Goal: Information Seeking & Learning: Learn about a topic

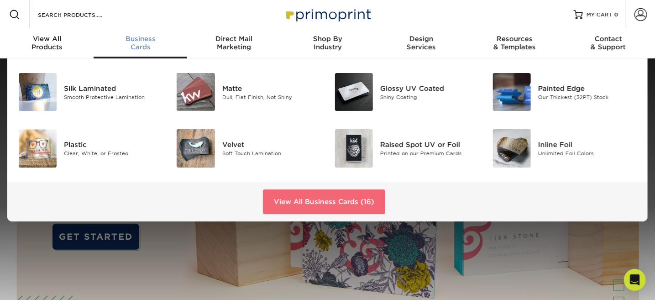
click at [285, 201] on link "View All Business Cards (16)" at bounding box center [324, 201] width 122 height 25
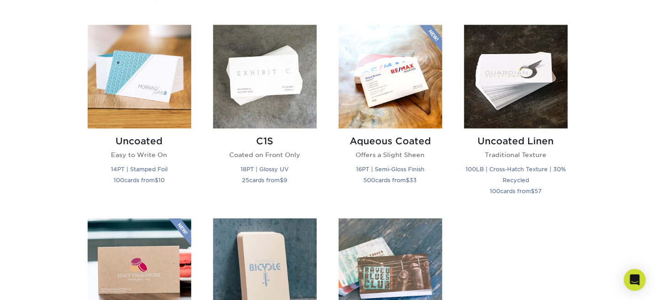
scroll to position [821, 0]
click at [380, 147] on div "Aqueous Coated Offers a Slight Sheen 16PT | Semi-Gloss Finish 500 cards from $ …" at bounding box center [390, 162] width 104 height 68
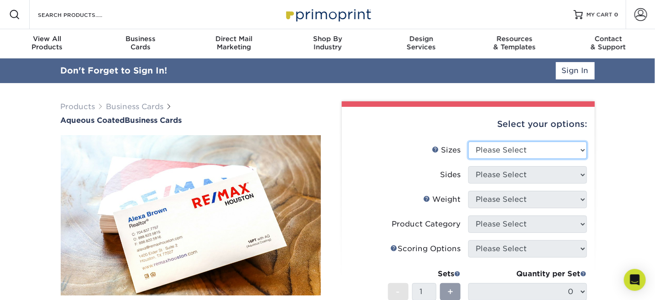
click at [582, 147] on select "Please Select 1.5" x 3.5" - Mini 1.75" x 3.5" - Mini 2" x 3" - Mini 2" x 3.5" -…" at bounding box center [527, 149] width 119 height 17
select select "2.00x3.50"
click at [468, 141] on select "Please Select 1.5" x 3.5" - Mini 1.75" x 3.5" - Mini 2" x 3" - Mini 2" x 3.5" -…" at bounding box center [527, 149] width 119 height 17
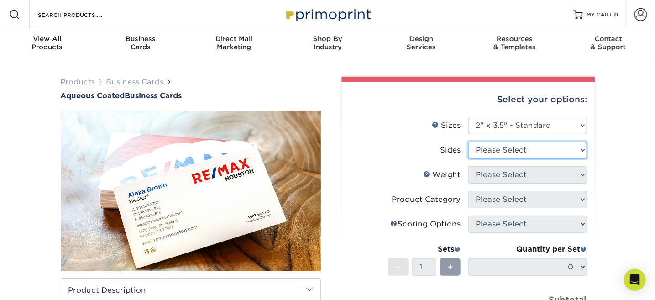
click at [582, 148] on select "Please Select Print Both Sides Print Front Only" at bounding box center [527, 149] width 119 height 17
select select "13abbda7-1d64-4f25-8bb2-c179b224825d"
click at [468, 141] on select "Please Select Print Both Sides Print Front Only" at bounding box center [527, 149] width 119 height 17
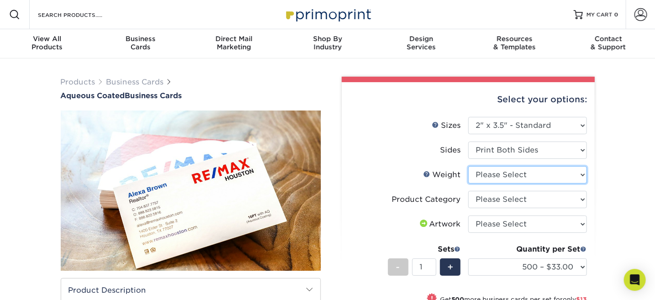
click at [582, 175] on select "Please Select 16PT" at bounding box center [527, 174] width 119 height 17
select select "16PT"
click at [468, 166] on select "Please Select 16PT" at bounding box center [527, 174] width 119 height 17
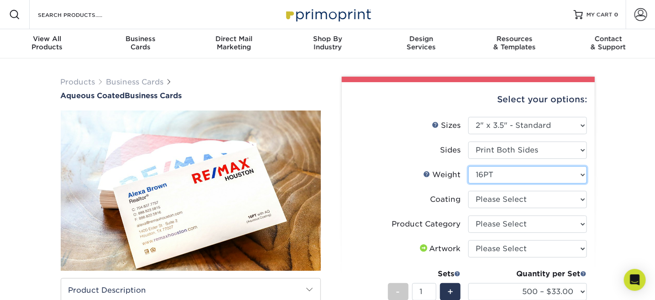
scroll to position [46, 0]
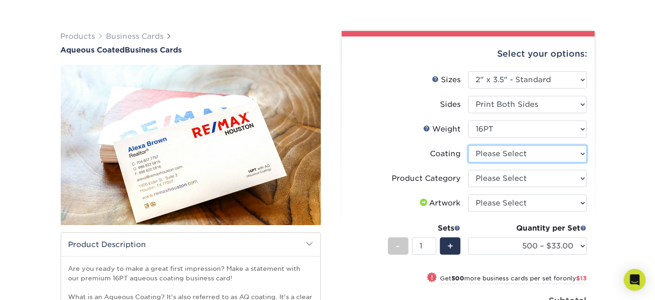
click at [581, 154] on select at bounding box center [527, 153] width 119 height 17
select select "d41dab50-ff65-4f4f-bb17-2afe4d36ae33"
click at [468, 145] on select at bounding box center [527, 153] width 119 height 17
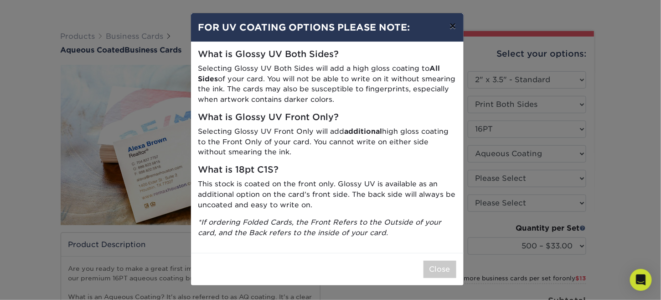
click at [453, 26] on button "×" at bounding box center [452, 26] width 21 height 26
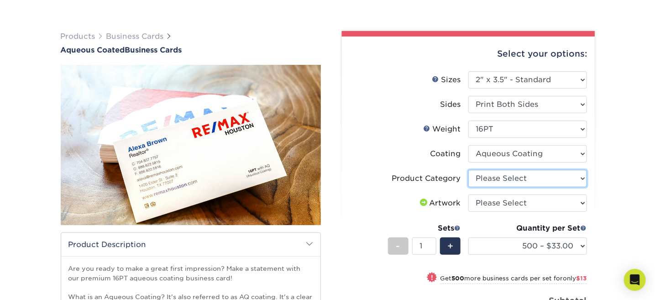
click at [582, 177] on select "Please Select Business Cards" at bounding box center [527, 178] width 119 height 17
select select "3b5148f1-0588-4f88-a218-97bcfdce65c1"
click at [468, 170] on select "Please Select Business Cards" at bounding box center [527, 178] width 119 height 17
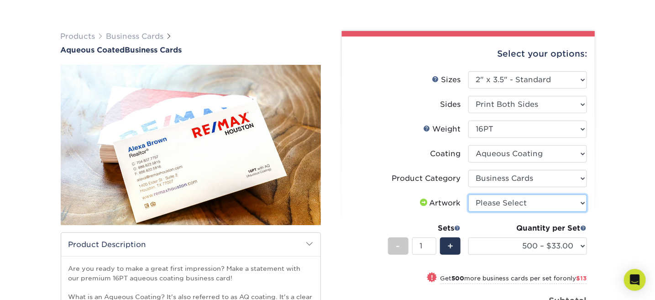
click at [582, 201] on select "Please Select I will upload files I need a design - $100" at bounding box center [527, 202] width 119 height 17
select select "upload"
click at [468, 194] on select "Please Select I will upload files I need a design - $100" at bounding box center [527, 202] width 119 height 17
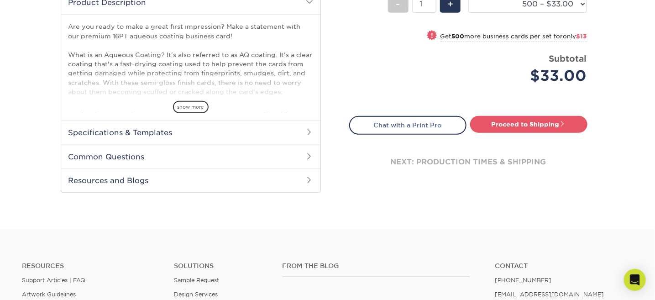
scroll to position [274, 0]
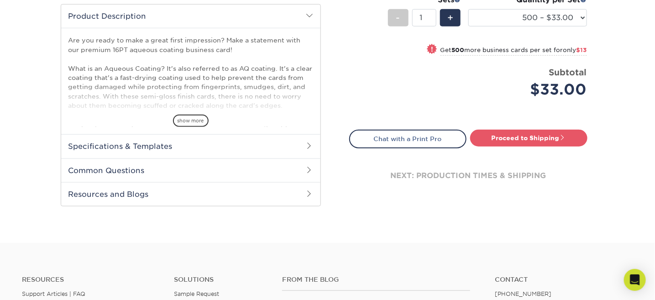
click at [307, 144] on span at bounding box center [309, 145] width 7 height 7
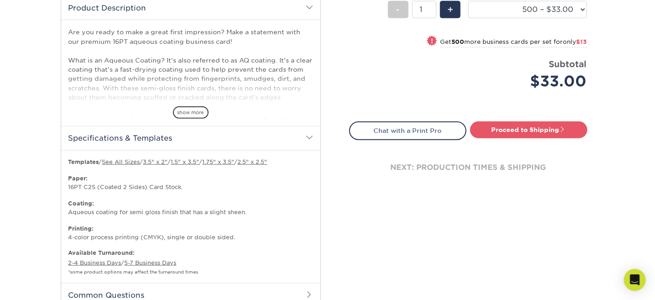
scroll to position [228, 0]
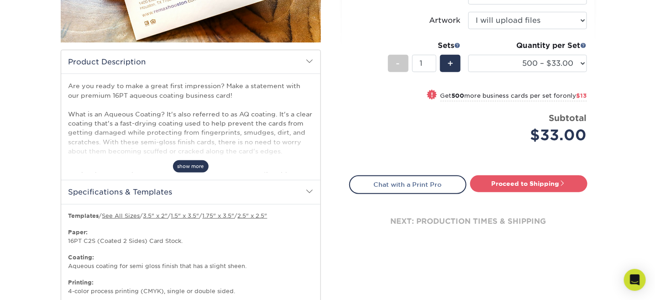
click at [195, 167] on span "show more" at bounding box center [191, 166] width 36 height 12
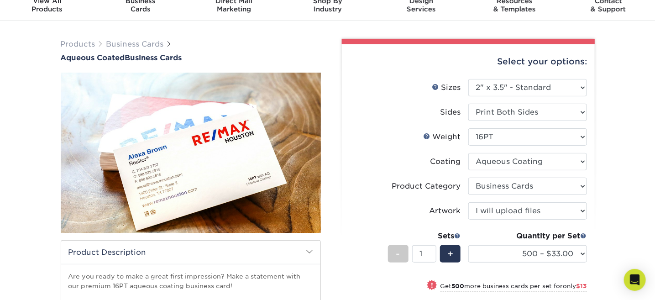
scroll to position [0, 0]
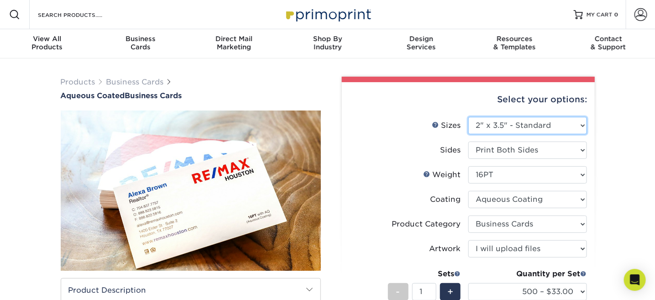
click at [580, 125] on select "Please Select 1.5" x 3.5" - Mini 1.75" x 3.5" - Mini 2" x 3" - Mini 2" x 3.5" -…" at bounding box center [527, 125] width 119 height 17
click at [126, 81] on link "Business Cards" at bounding box center [134, 82] width 57 height 9
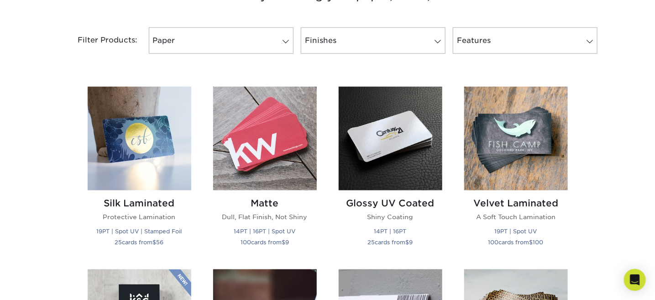
scroll to position [319, 0]
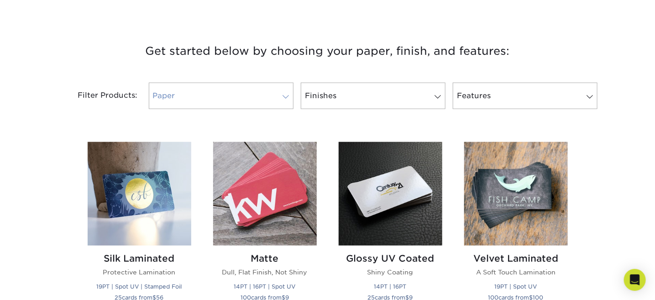
click at [283, 97] on span at bounding box center [285, 96] width 13 height 7
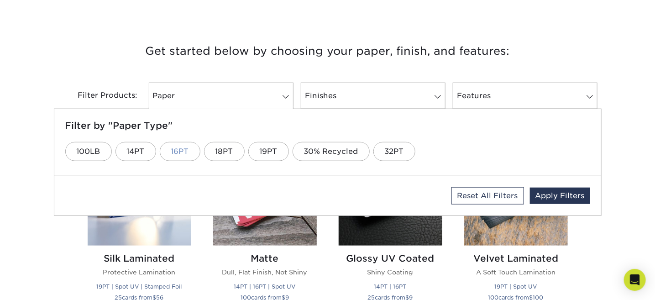
click at [177, 149] on link "16PT" at bounding box center [180, 151] width 41 height 19
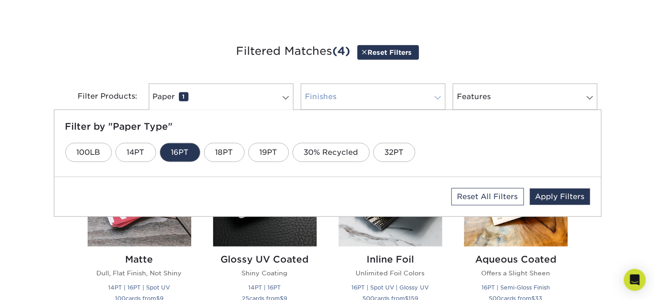
click at [434, 97] on span at bounding box center [437, 97] width 13 height 7
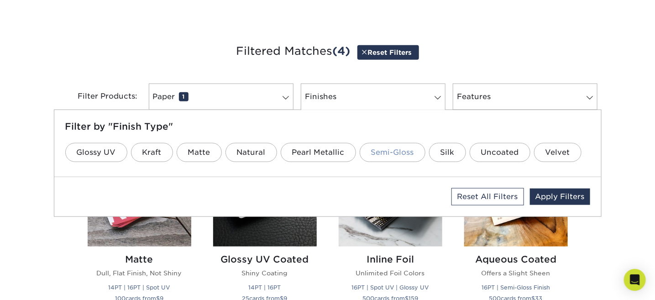
click at [389, 156] on link "Semi-Gloss" at bounding box center [392, 152] width 66 height 19
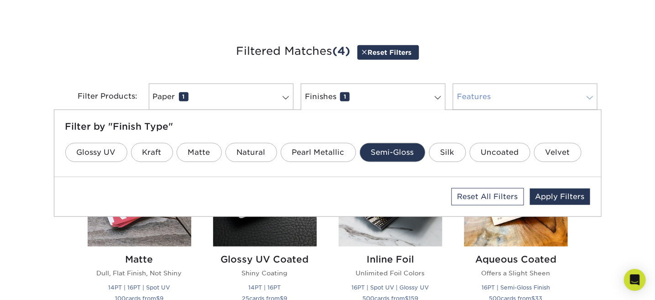
click at [587, 98] on span at bounding box center [589, 97] width 13 height 7
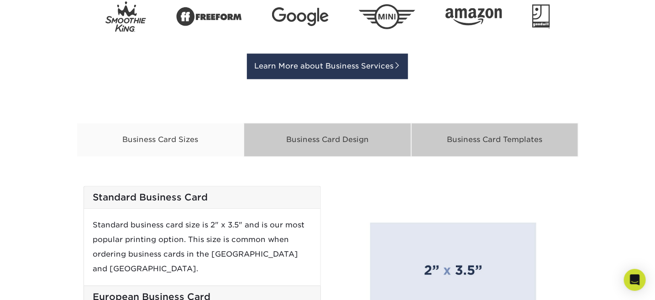
scroll to position [821, 0]
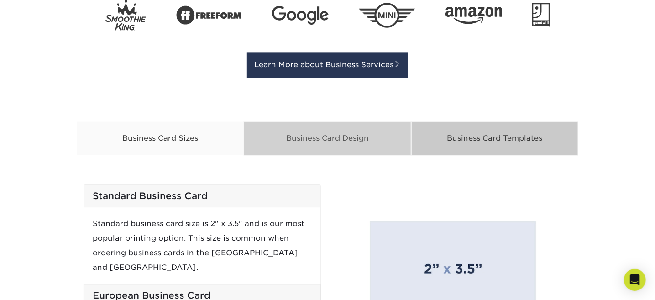
click at [328, 141] on div "Business Card Design" at bounding box center [327, 138] width 167 height 34
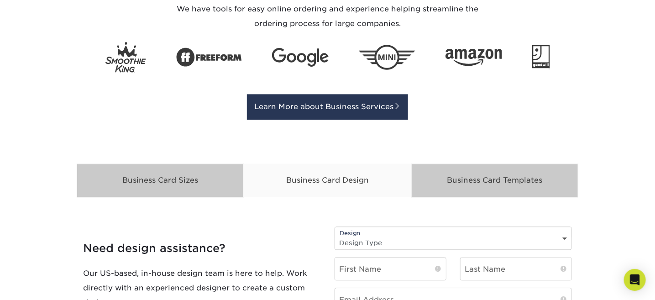
scroll to position [776, 0]
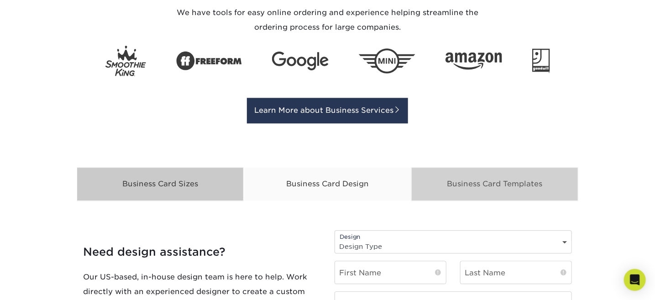
click at [467, 191] on div "Business Card Templates" at bounding box center [494, 184] width 167 height 34
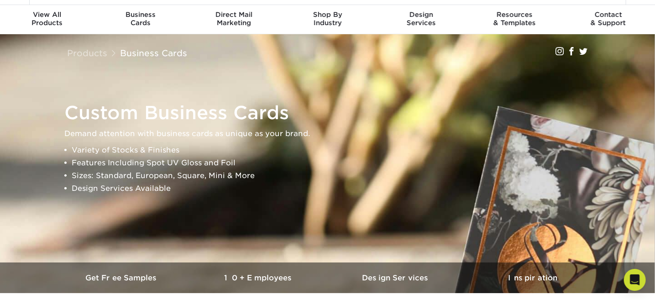
scroll to position [0, 0]
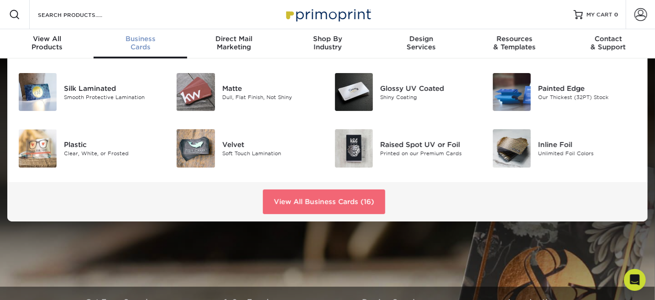
click at [328, 200] on link "View All Business Cards (16)" at bounding box center [324, 201] width 122 height 25
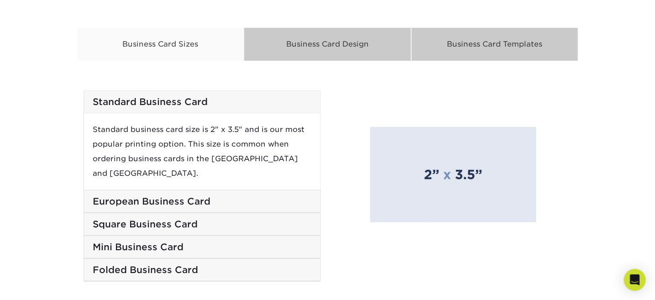
scroll to position [1460, 0]
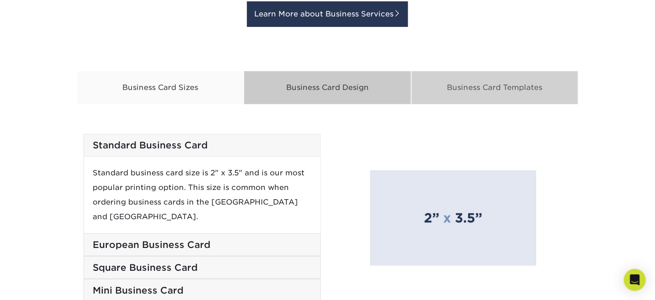
click at [475, 88] on div "Business Card Templates" at bounding box center [494, 88] width 167 height 34
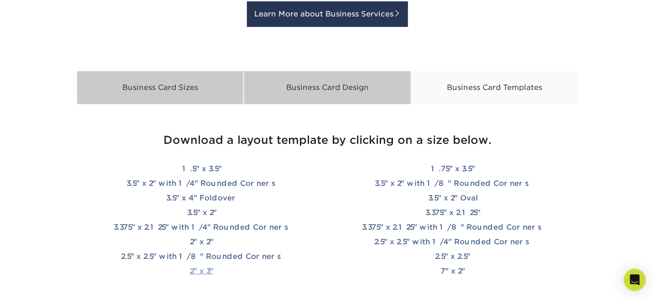
click at [193, 271] on link "2" x 3"" at bounding box center [202, 270] width 24 height 9
click at [190, 255] on link "2.5" x 2.5" with 1/8" Rounded Corners" at bounding box center [202, 256] width 162 height 9
click at [198, 269] on link "2" x 3"" at bounding box center [202, 270] width 24 height 9
click at [168, 93] on div "Business Card Sizes" at bounding box center [160, 88] width 167 height 34
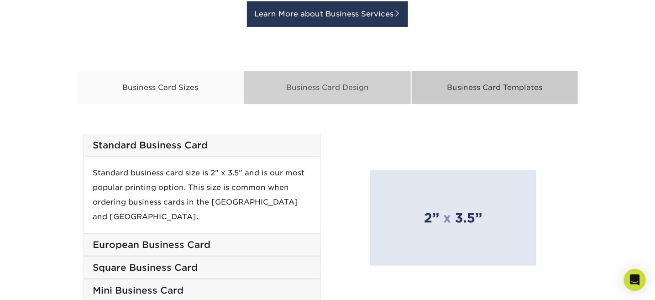
click at [328, 93] on div "Business Card Design" at bounding box center [327, 88] width 167 height 34
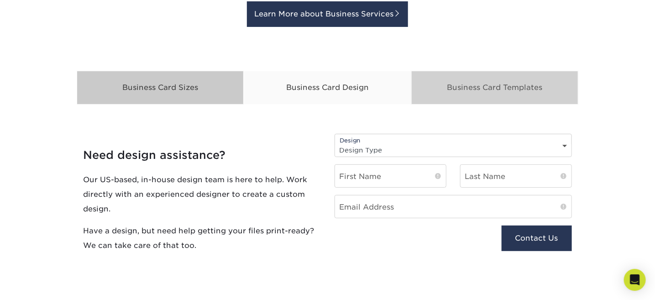
click at [503, 92] on div "Business Card Templates" at bounding box center [494, 88] width 167 height 34
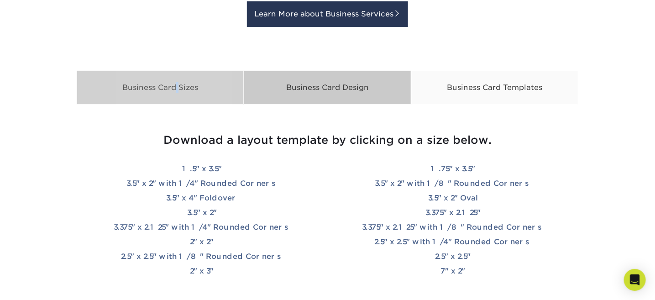
click at [156, 89] on div "Business Card Sizes" at bounding box center [160, 88] width 167 height 34
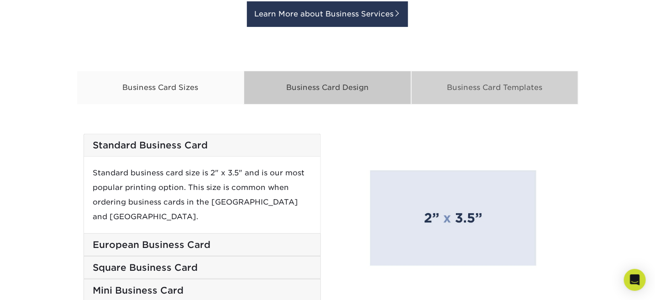
click at [482, 90] on div "Business Card Templates" at bounding box center [494, 88] width 167 height 34
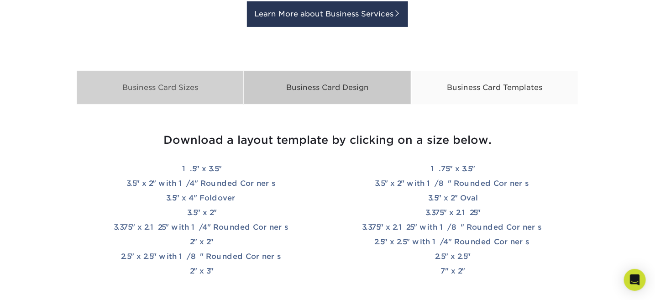
click at [166, 89] on div "Business Card Sizes" at bounding box center [160, 88] width 167 height 34
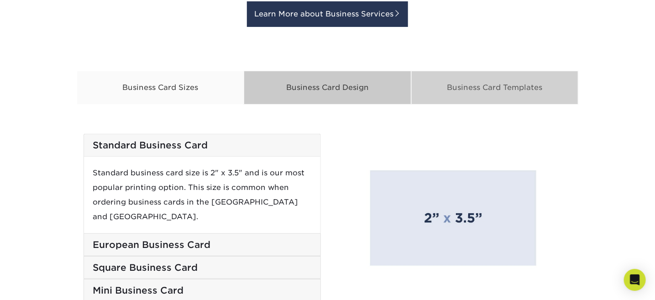
click at [468, 95] on div "Business Card Templates" at bounding box center [494, 88] width 167 height 34
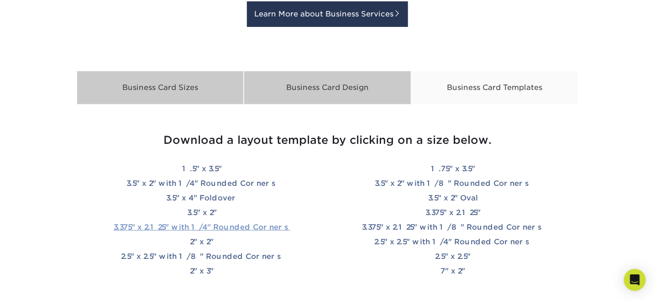
click at [181, 225] on link "3.375" x 2.125" with 1/4" Rounded Corners" at bounding box center [202, 227] width 177 height 9
click at [444, 225] on link "3.375" x 2.125" with 1/8" Rounded Corners" at bounding box center [453, 227] width 182 height 9
click at [209, 226] on link "3.375" x 2.125" with 1/4" Rounded Corners" at bounding box center [202, 227] width 177 height 9
